Goal: Task Accomplishment & Management: Manage account settings

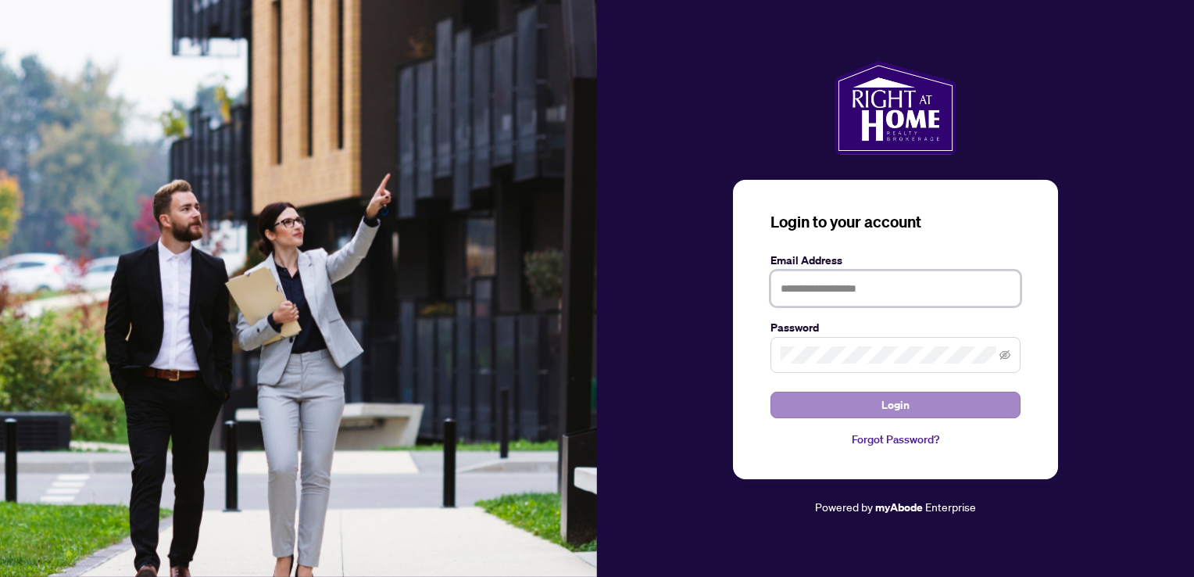
type input "**********"
click at [871, 411] on button "Login" at bounding box center [895, 404] width 250 height 27
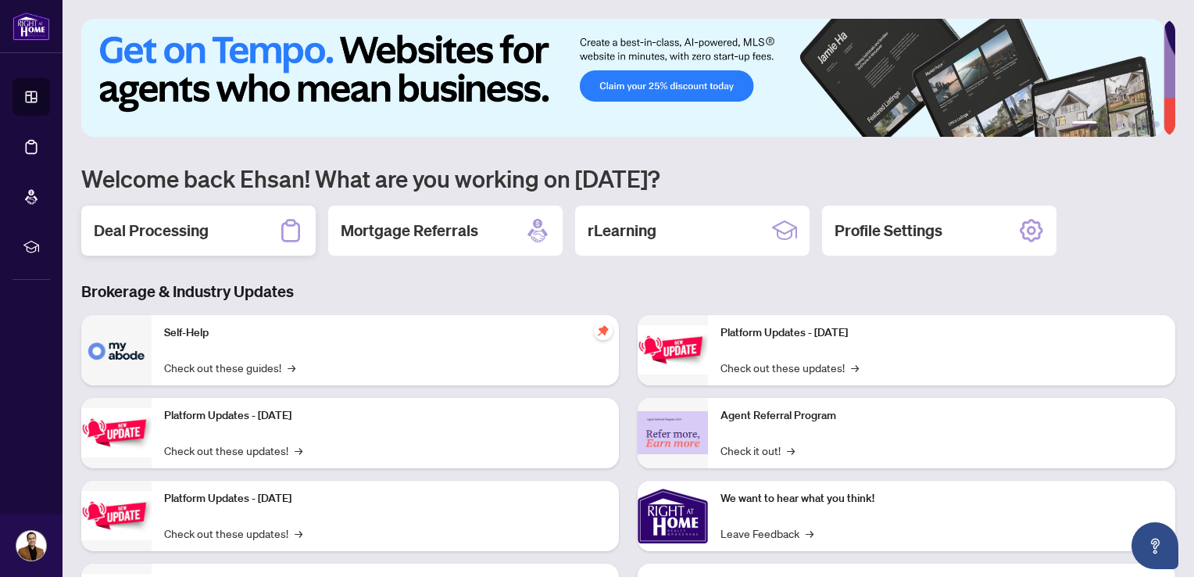
click at [156, 234] on h2 "Deal Processing" at bounding box center [151, 231] width 115 height 22
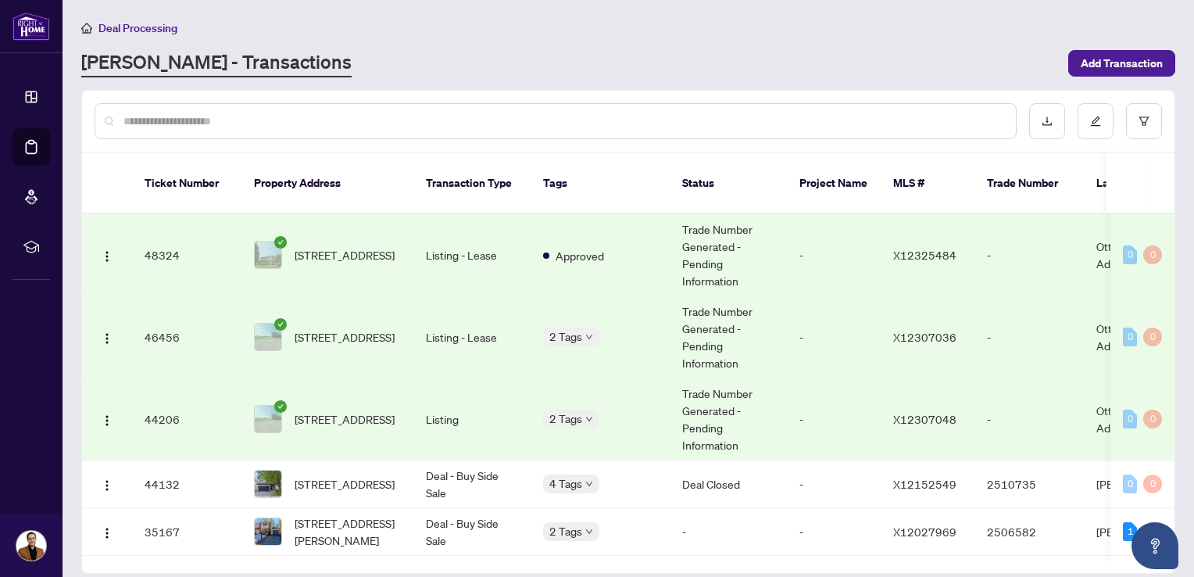
scroll to position [156, 0]
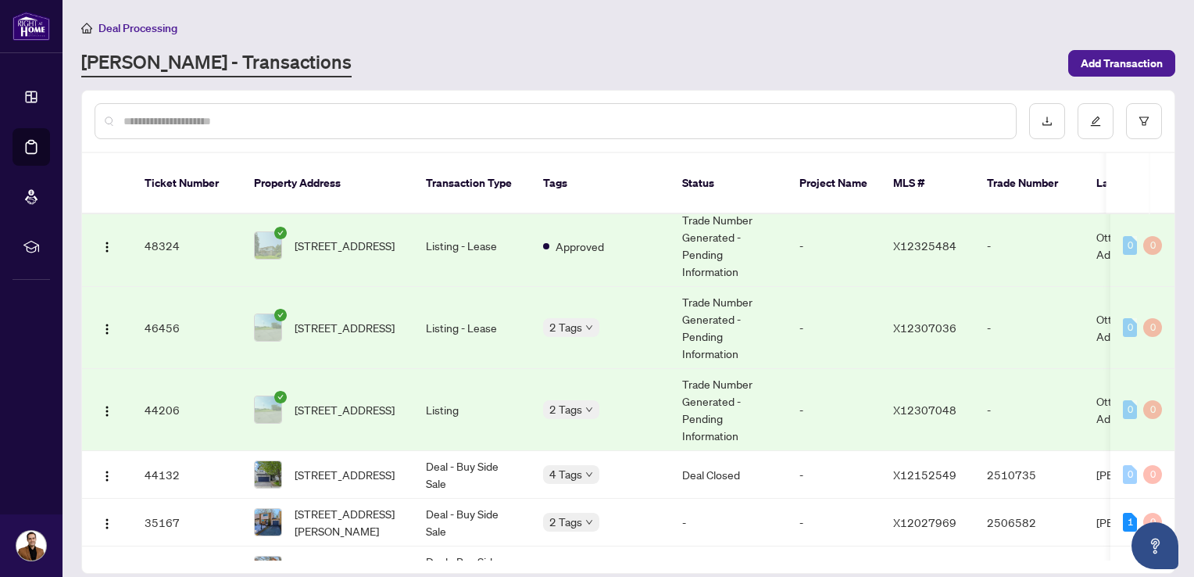
click at [350, 401] on span "[STREET_ADDRESS]" at bounding box center [345, 409] width 100 height 17
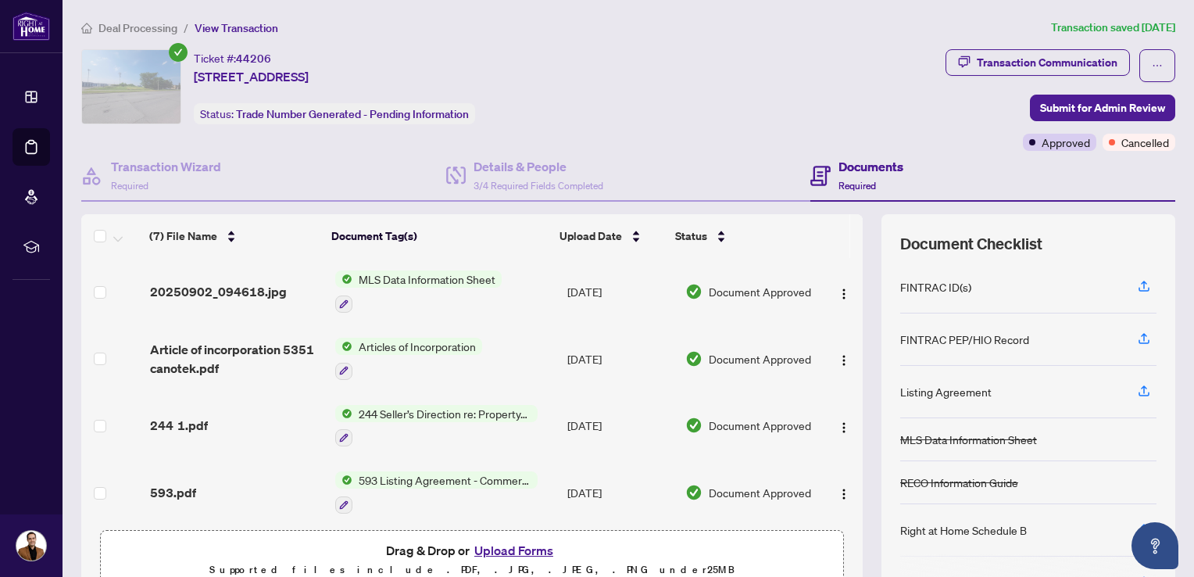
click at [419, 408] on span "244 Seller’s Direction re: Property/Offers" at bounding box center [444, 413] width 185 height 17
click at [169, 424] on span "244 1.pdf" at bounding box center [179, 425] width 58 height 19
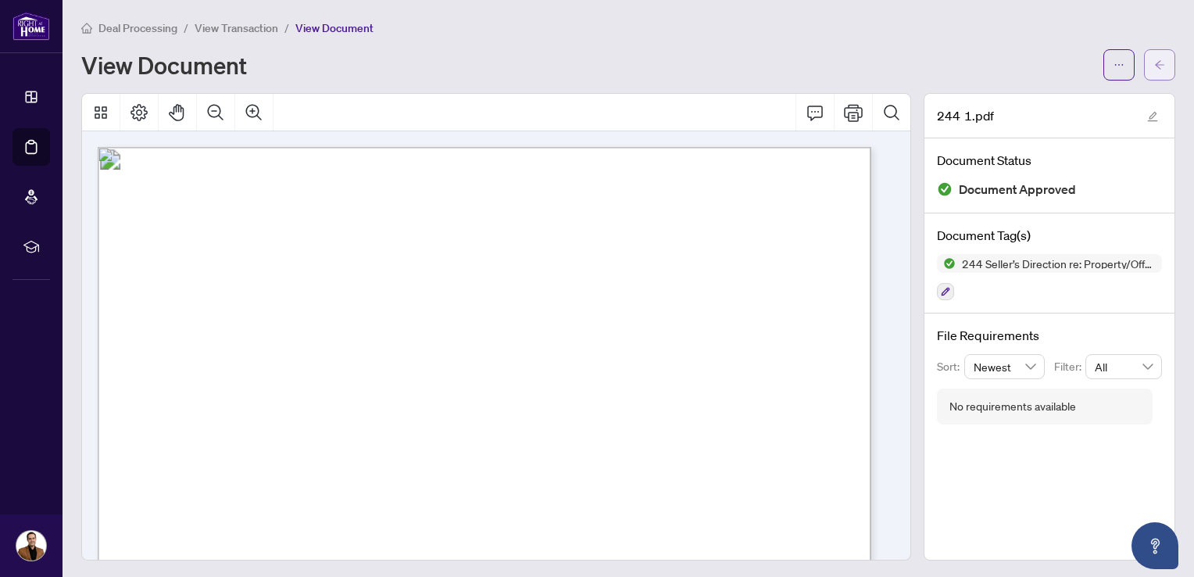
click at [1154, 61] on icon "arrow-left" at bounding box center [1159, 64] width 11 height 11
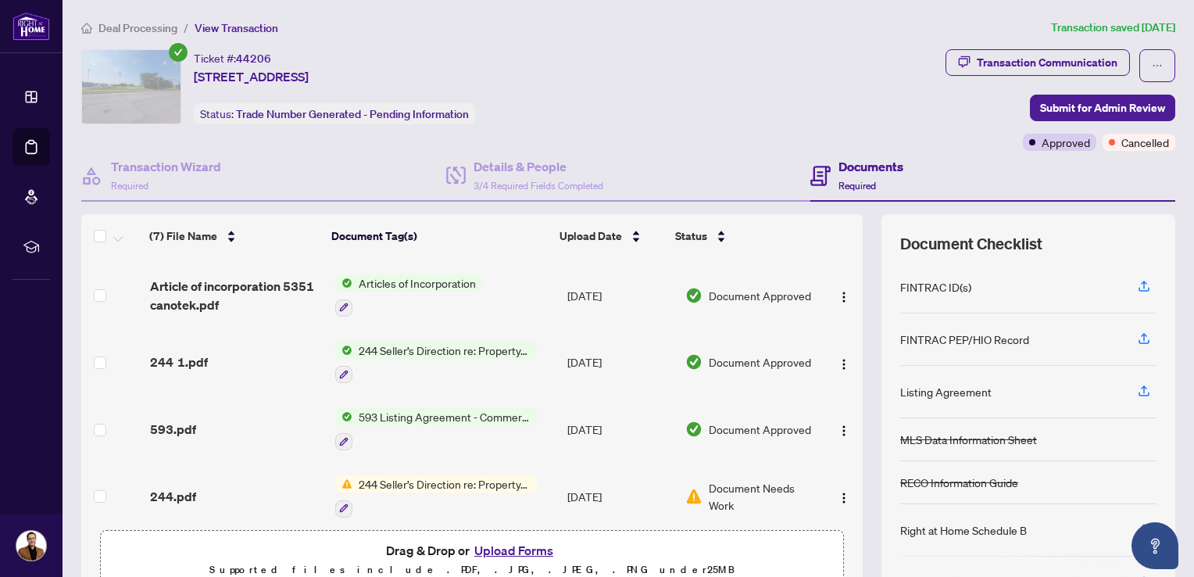
scroll to position [78, 0]
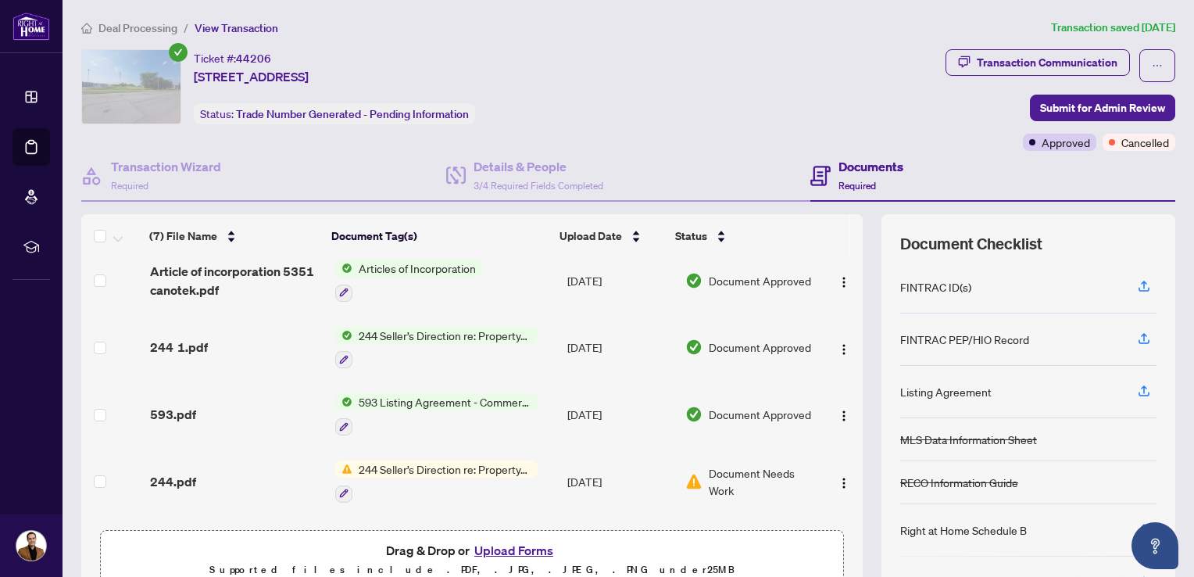
click at [165, 405] on span "593.pdf" at bounding box center [173, 414] width 46 height 19
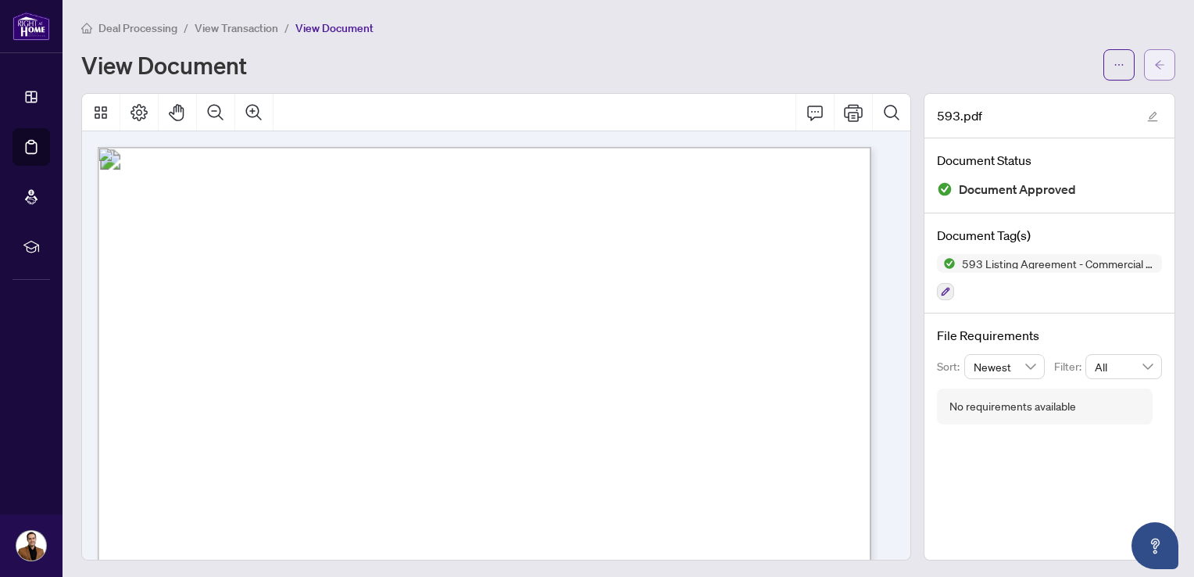
click at [1154, 63] on button "button" at bounding box center [1159, 64] width 31 height 31
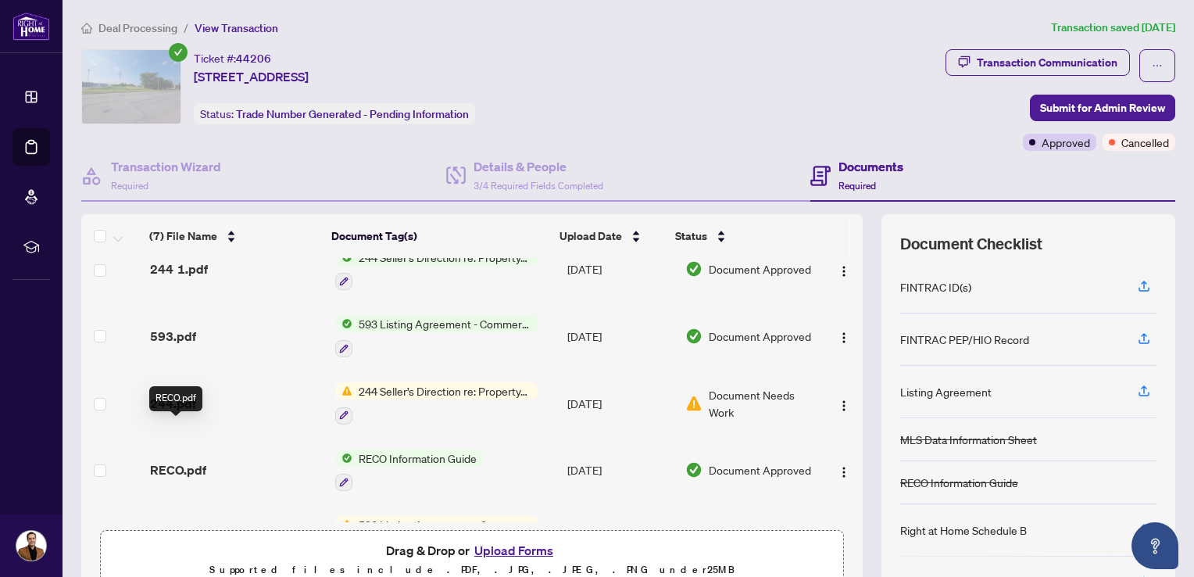
scroll to position [201, 0]
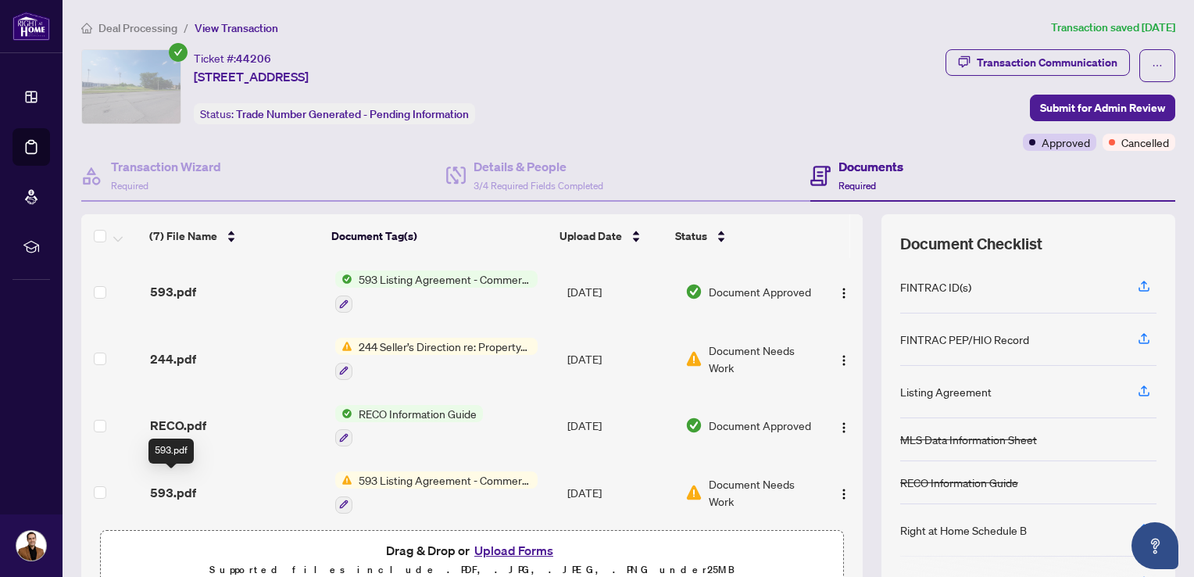
click at [170, 483] on span "593.pdf" at bounding box center [173, 492] width 46 height 19
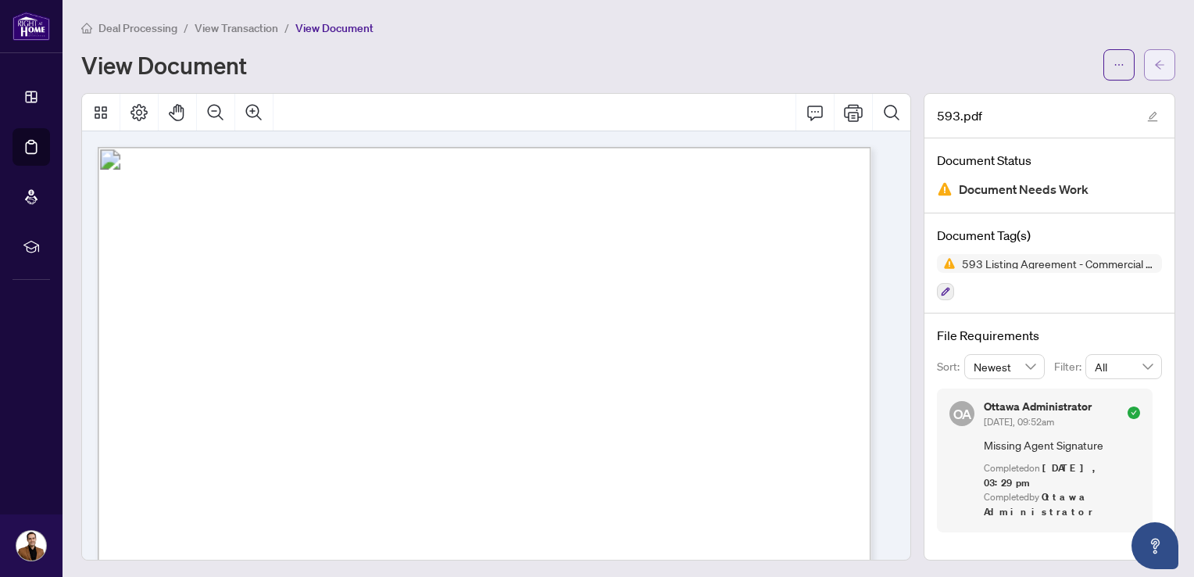
click at [1154, 66] on icon "arrow-left" at bounding box center [1159, 64] width 11 height 11
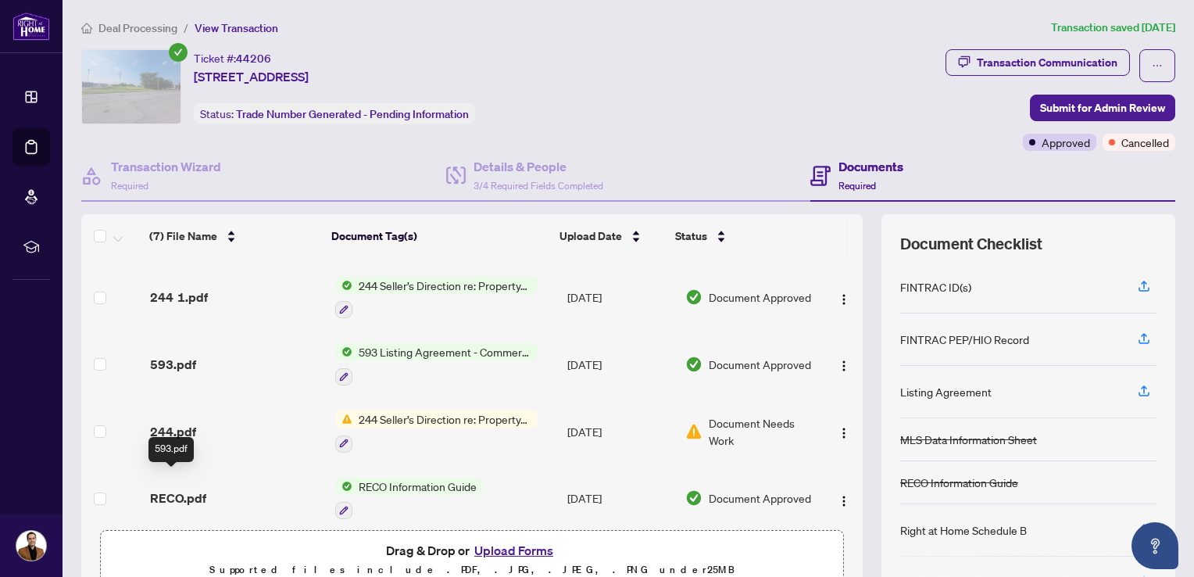
scroll to position [201, 0]
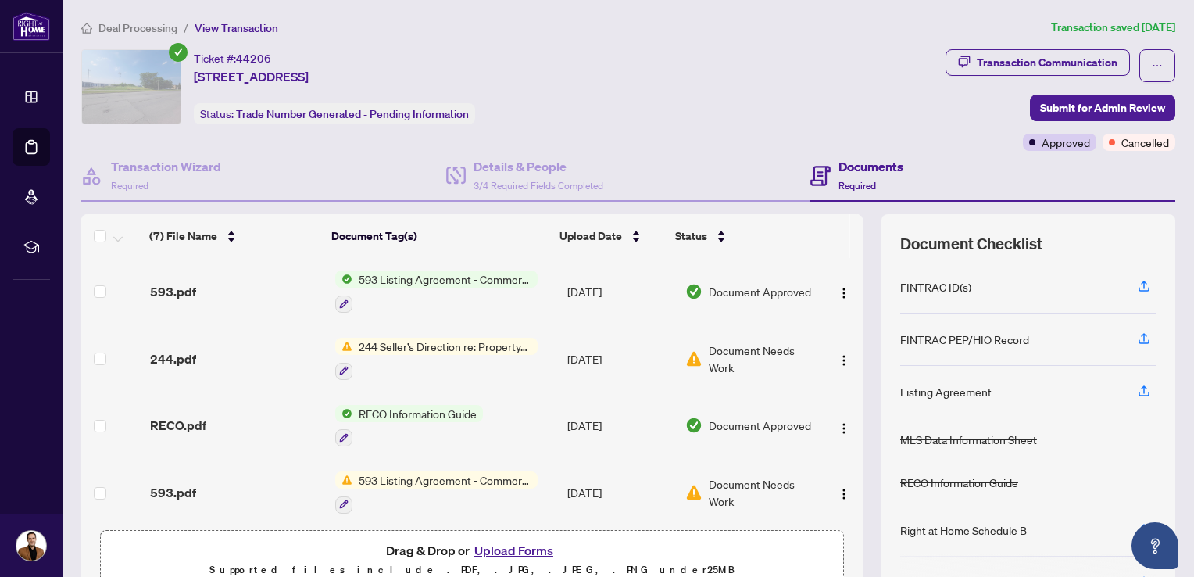
click at [172, 419] on span "RECO.pdf" at bounding box center [178, 425] width 56 height 19
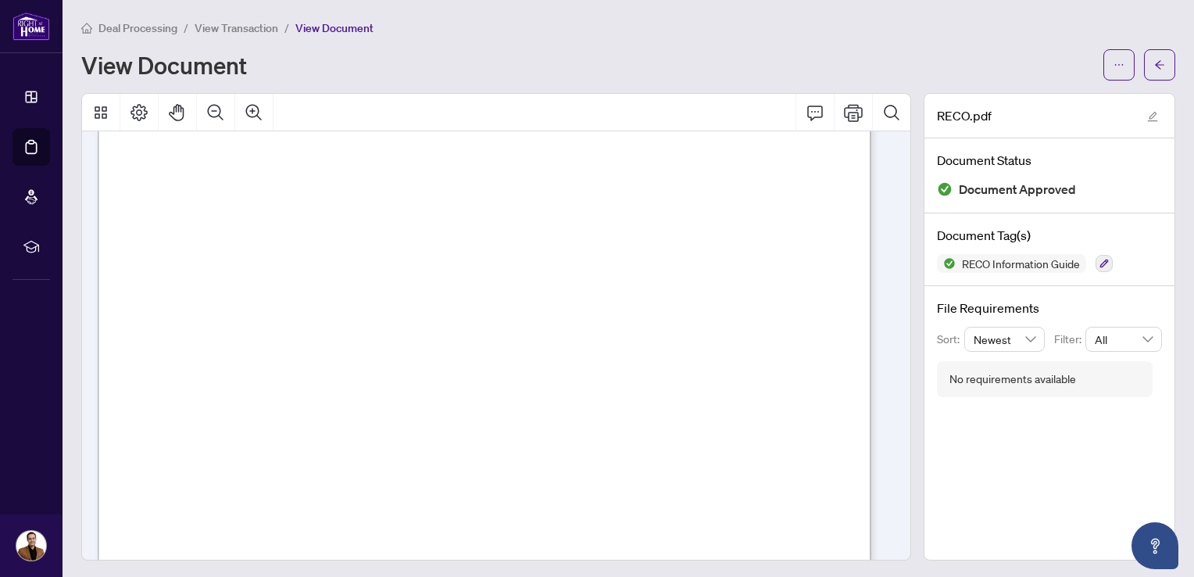
scroll to position [391, 0]
click at [1144, 52] on button "button" at bounding box center [1159, 64] width 31 height 31
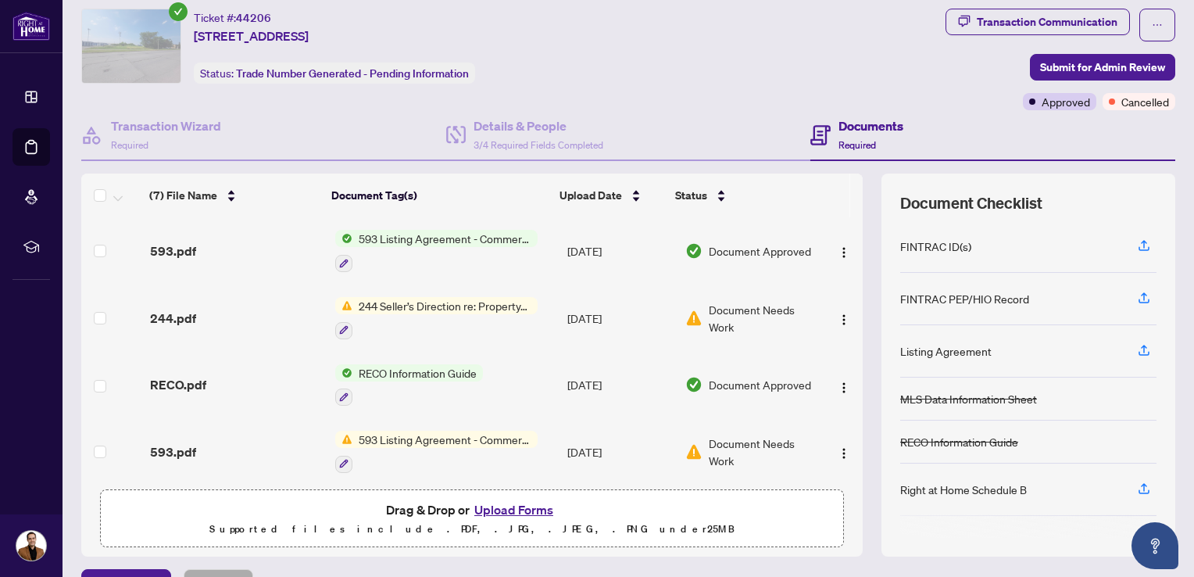
scroll to position [75, 0]
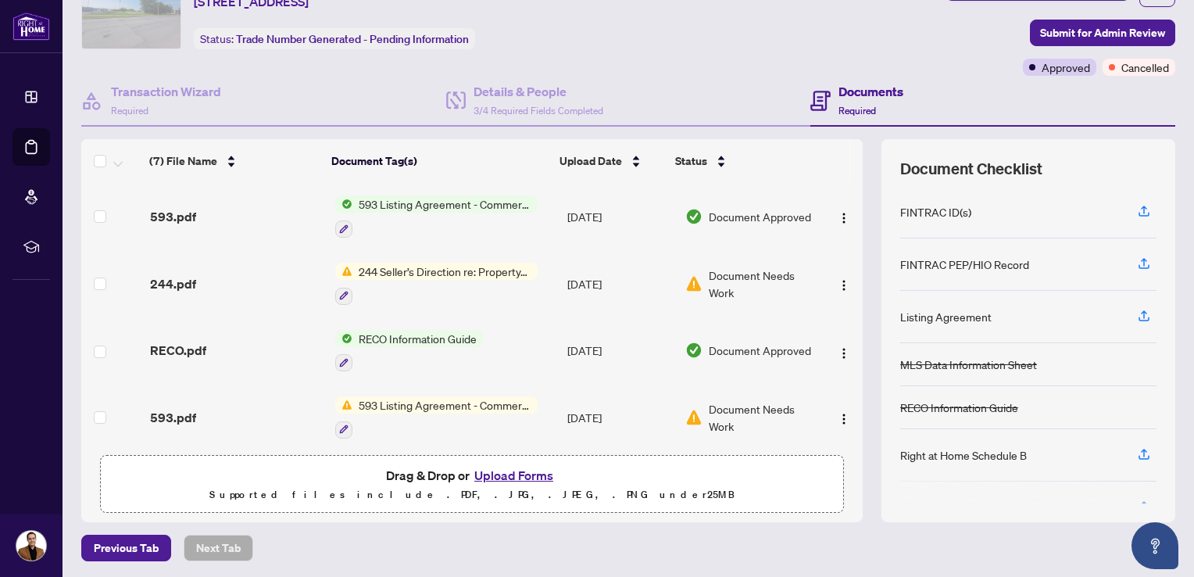
click at [654, 35] on div "Ticket #: 44206 [STREET_ADDRESS] Status: Trade Number Generated - Pending Infor…" at bounding box center [510, 11] width 858 height 75
